Goal: Information Seeking & Learning: Learn about a topic

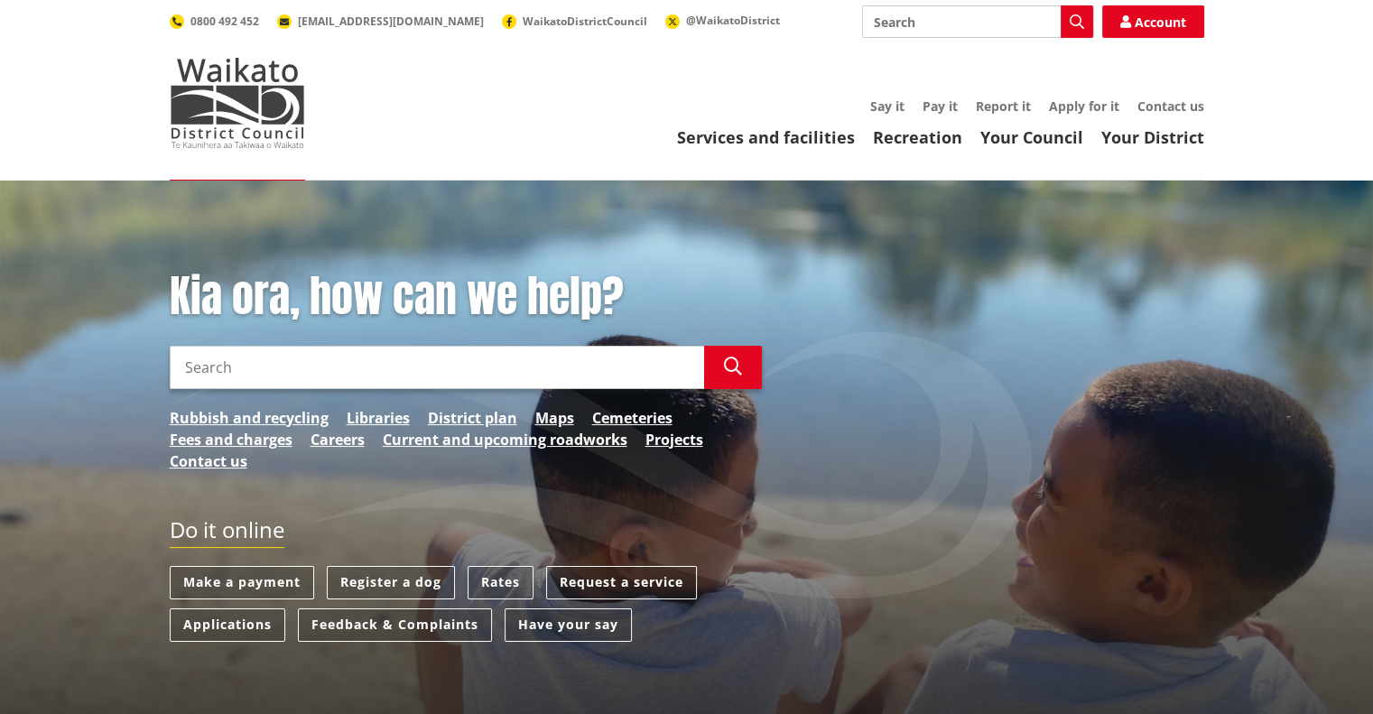
click at [219, 369] on input "Search" at bounding box center [437, 367] width 534 height 43
type input "eplan"
click at [451, 421] on link "District plan" at bounding box center [472, 418] width 89 height 22
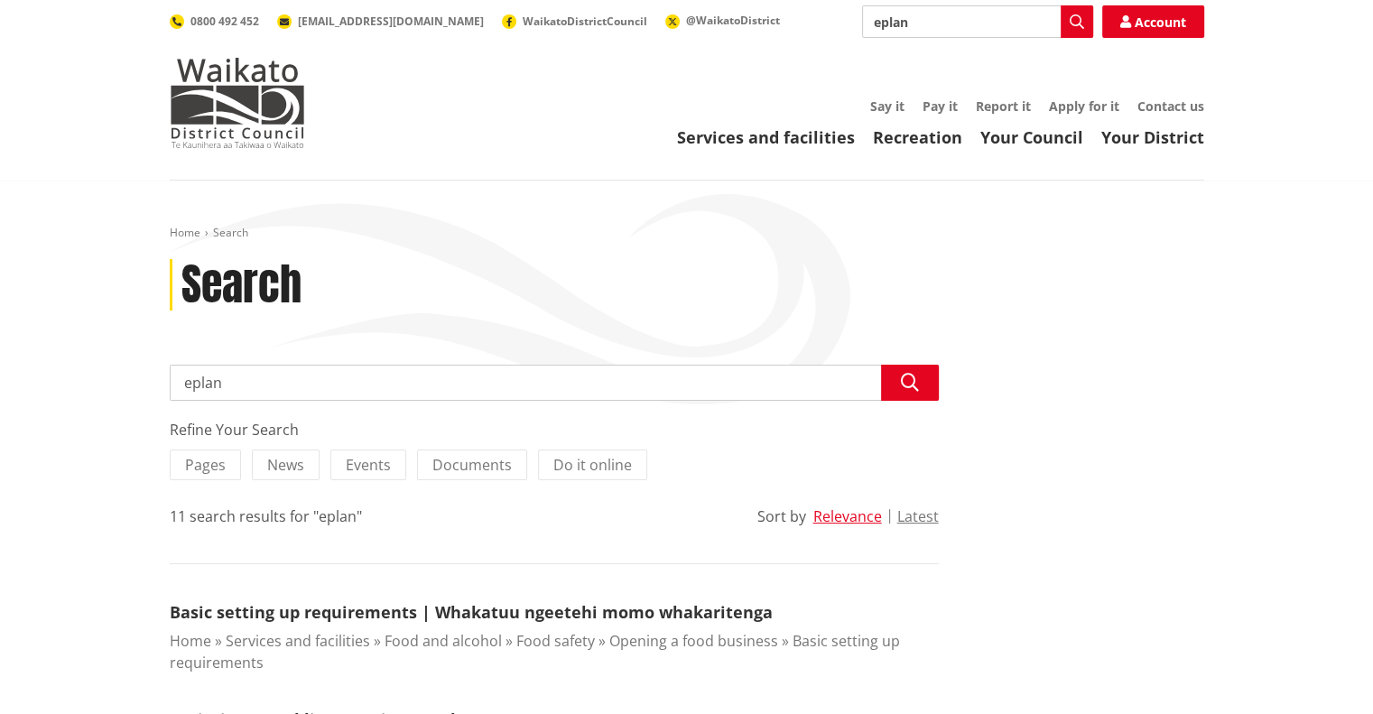
click at [329, 379] on input "eplan" at bounding box center [554, 383] width 769 height 36
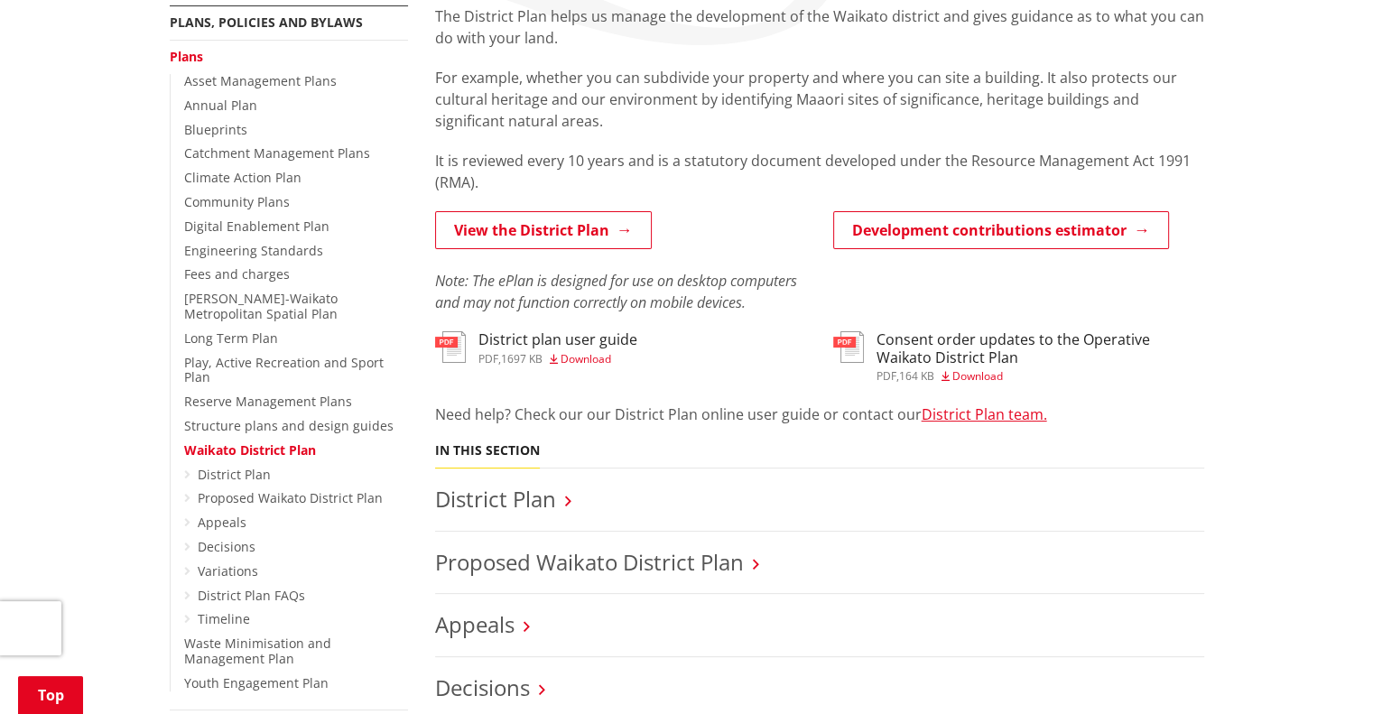
scroll to position [360, 0]
click at [575, 223] on link "View the District Plan" at bounding box center [543, 229] width 217 height 38
